Goal: Task Accomplishment & Management: Manage account settings

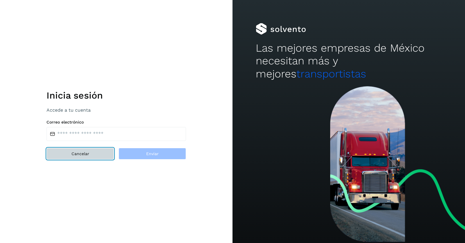
click at [89, 155] on button "Cancelar" at bounding box center [79, 154] width 67 height 12
click at [78, 157] on button "Cancelar" at bounding box center [79, 154] width 67 height 12
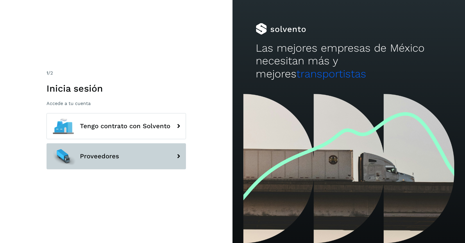
click at [116, 157] on span "Proveedores" at bounding box center [99, 156] width 39 height 7
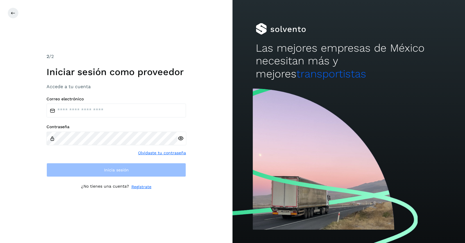
click at [154, 154] on link "Olvidaste tu contraseña" at bounding box center [162, 153] width 48 height 6
